Goal: Information Seeking & Learning: Learn about a topic

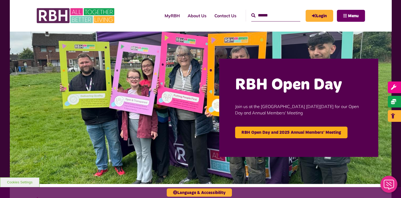
click at [352, 17] on span "Menu" at bounding box center [353, 16] width 11 height 4
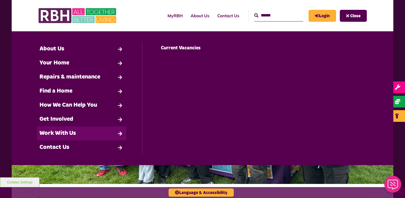
click at [46, 131] on link "Work With Us" at bounding box center [81, 133] width 89 height 14
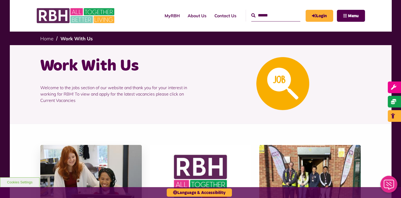
click at [86, 154] on img at bounding box center [91, 177] width 102 height 64
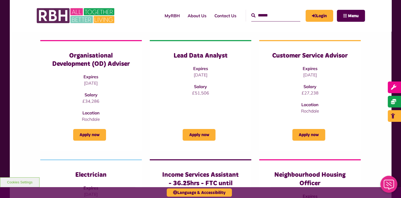
scroll to position [27, 0]
